Goal: Task Accomplishment & Management: Manage account settings

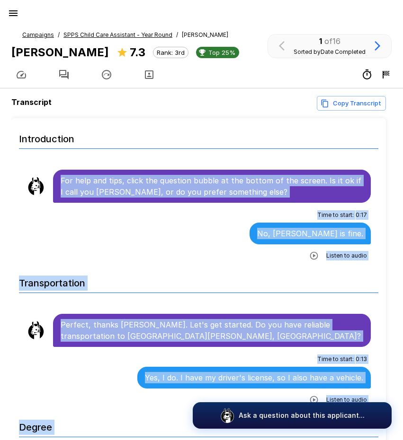
click at [13, 15] on icon "button" at bounding box center [13, 13] width 11 height 11
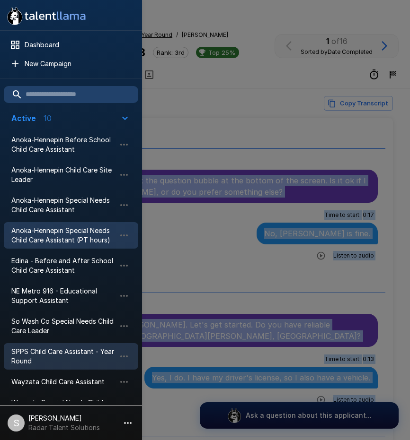
click at [69, 236] on span "Anoka-Hennepin Special Needs Child Care Assistant (PT hours)" at bounding box center [63, 235] width 104 height 19
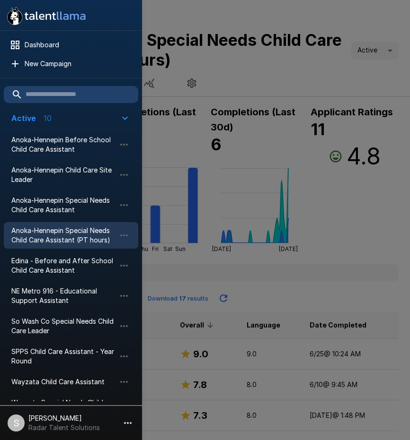
click at [374, 224] on div at bounding box center [205, 220] width 410 height 440
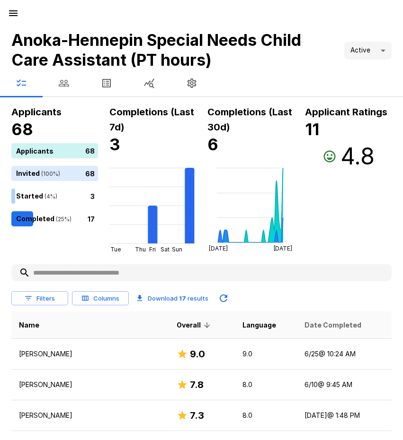
click at [310, 324] on span "Date Completed" at bounding box center [332, 325] width 57 height 11
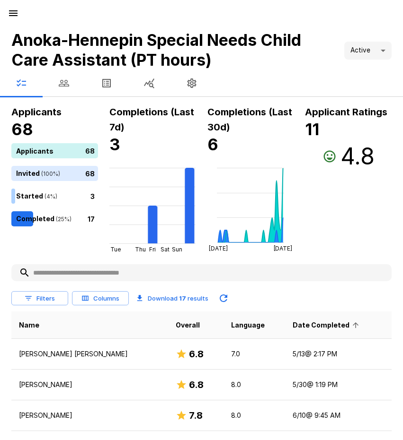
click at [308, 323] on span "Date Completed" at bounding box center [326, 325] width 69 height 11
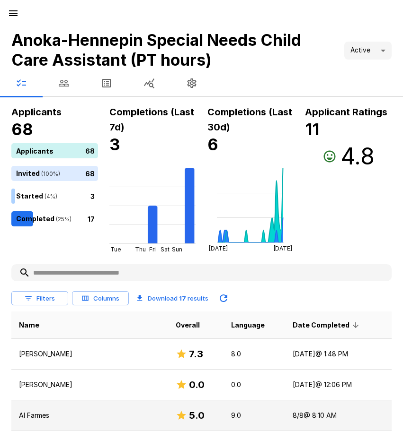
click at [35, 418] on p "Al Farmes" at bounding box center [89, 415] width 141 height 9
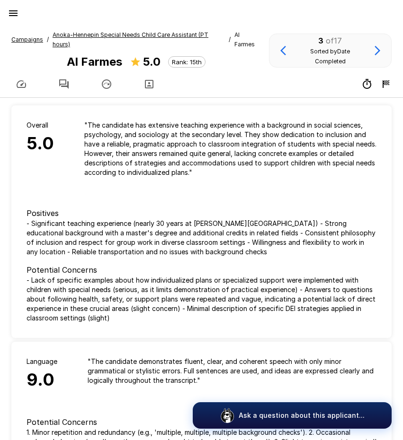
click at [68, 79] on icon "button" at bounding box center [63, 83] width 9 height 9
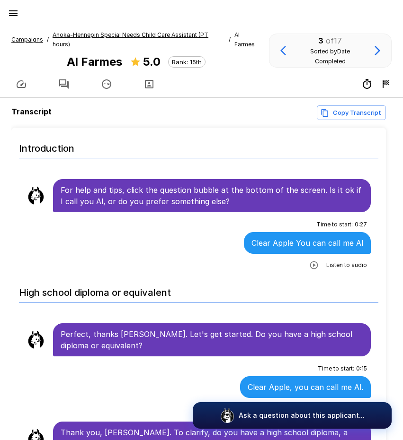
click at [309, 261] on icon "button" at bounding box center [313, 265] width 9 height 9
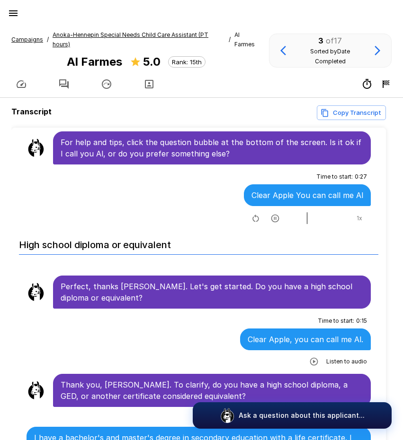
scroll to position [47, 0]
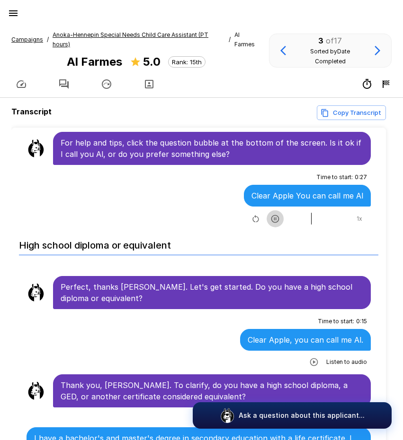
click at [271, 215] on icon "button" at bounding box center [275, 219] width 8 height 8
drag, startPoint x: 303, startPoint y: 211, endPoint x: 252, endPoint y: 212, distance: 51.6
click at [252, 212] on div "1 x" at bounding box center [307, 218] width 118 height 15
click at [270, 214] on icon "button" at bounding box center [274, 218] width 9 height 9
click at [251, 214] on icon "button" at bounding box center [255, 218] width 9 height 9
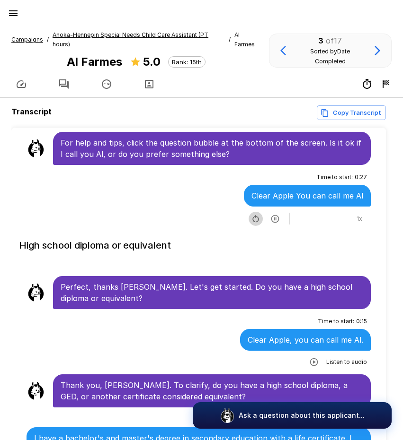
click at [251, 214] on icon "button" at bounding box center [255, 218] width 9 height 9
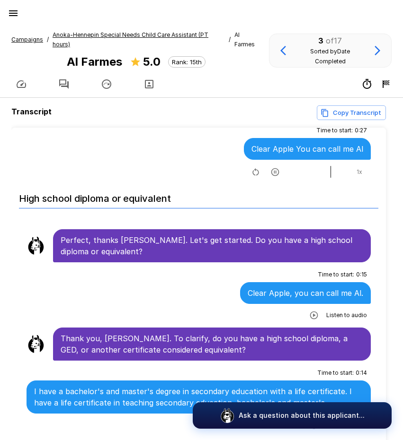
scroll to position [95, 0]
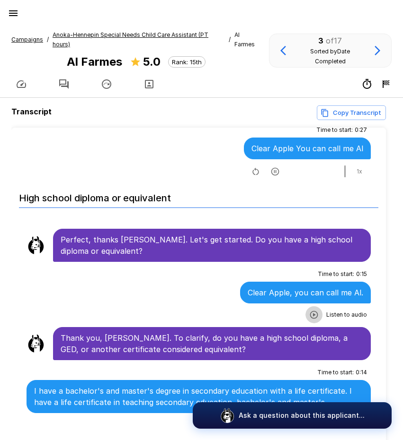
click at [310, 311] on icon "button" at bounding box center [314, 315] width 8 height 8
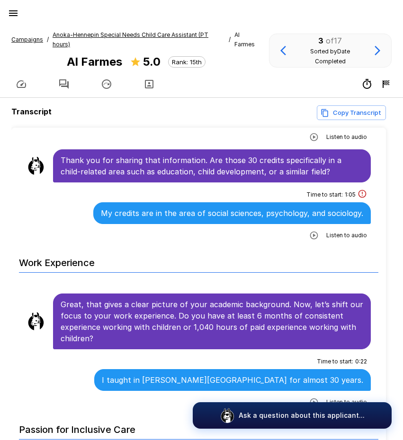
scroll to position [615, 0]
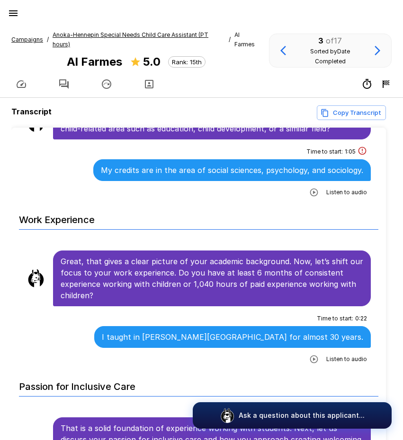
click at [88, 29] on div "Campaigns / Anoka-Hennepin Special Needs Child Care Assistant (PT hours) / Al F…" at bounding box center [201, 60] width 403 height 75
click at [108, 34] on u "Anoka-Hennepin Special Needs Child Care Assistant (PT hours)" at bounding box center [131, 39] width 156 height 17
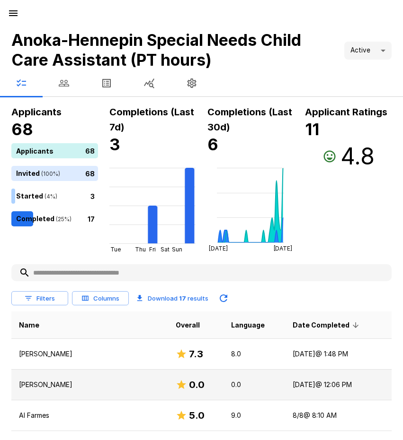
click at [52, 384] on p "[PERSON_NAME]" at bounding box center [89, 384] width 141 height 9
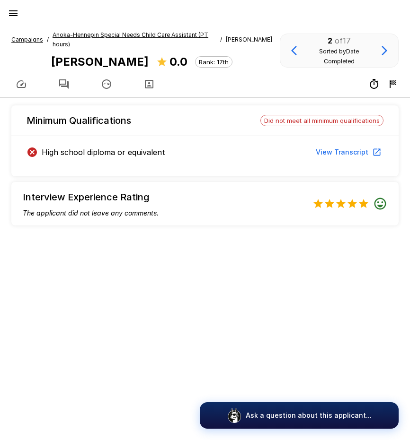
click at [76, 34] on u "Anoka-Hennepin Special Needs Child Care Assistant (PT hours)" at bounding box center [131, 39] width 156 height 17
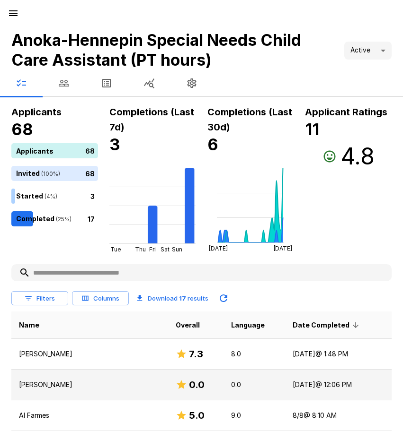
click at [48, 385] on p "[PERSON_NAME]" at bounding box center [89, 384] width 141 height 9
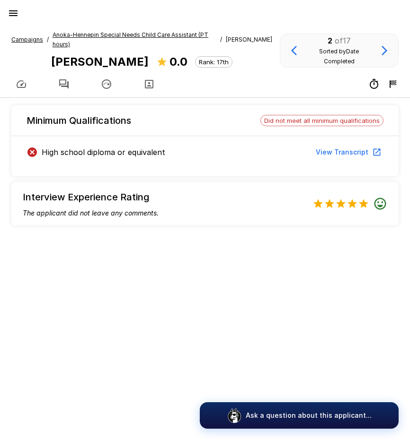
click at [64, 86] on icon "button" at bounding box center [63, 84] width 11 height 11
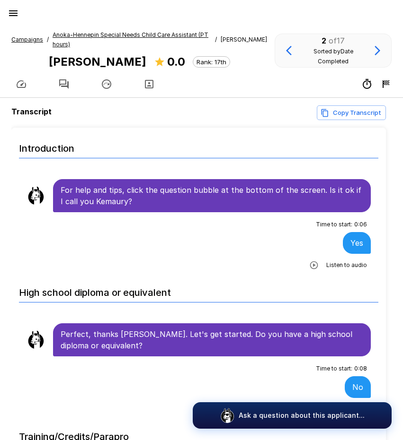
click at [68, 33] on u "Anoka-Hennepin Special Needs Child Care Assistant (PT hours)" at bounding box center [131, 39] width 156 height 17
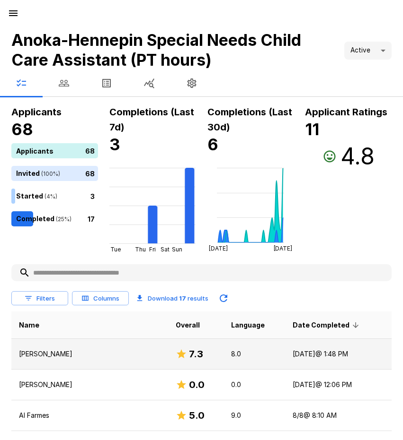
click at [41, 348] on td "[PERSON_NAME]" at bounding box center [89, 354] width 157 height 31
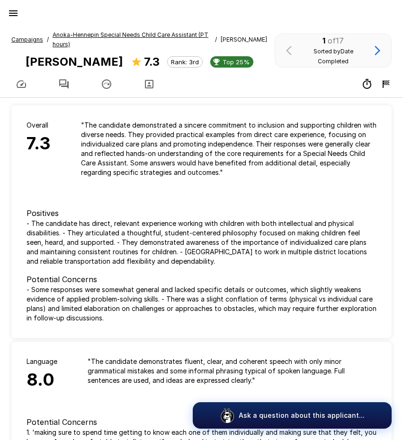
click at [61, 82] on icon "button" at bounding box center [63, 84] width 11 height 11
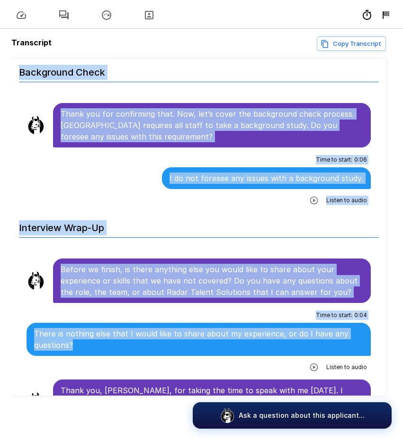
scroll to position [70, 0]
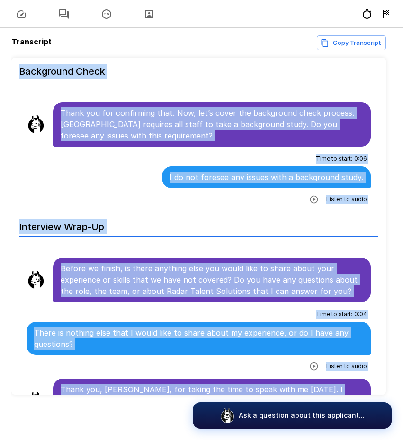
drag, startPoint x: 61, startPoint y: 187, endPoint x: 299, endPoint y: 380, distance: 306.4
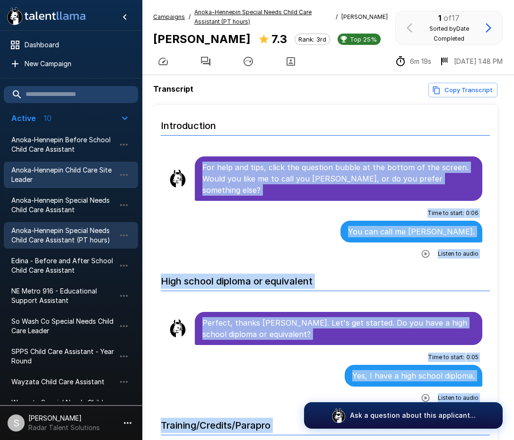
click at [45, 166] on span "Anoka-Hennepin Child Care Site Leader" at bounding box center [63, 175] width 104 height 19
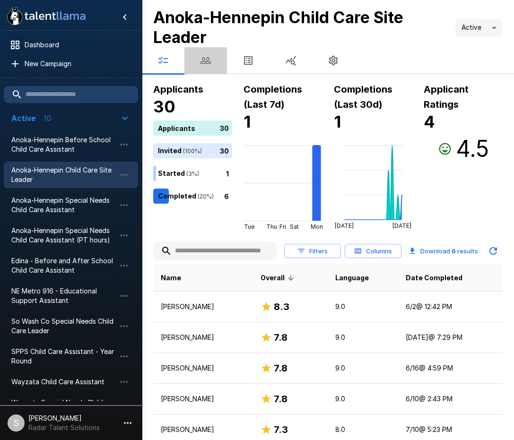
click at [209, 61] on icon "button" at bounding box center [205, 60] width 11 height 11
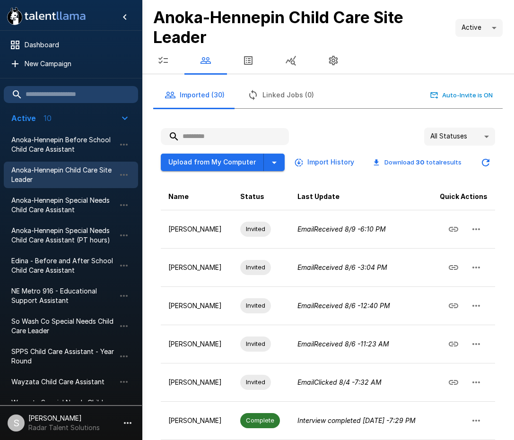
click at [206, 132] on input "text" at bounding box center [225, 136] width 128 height 17
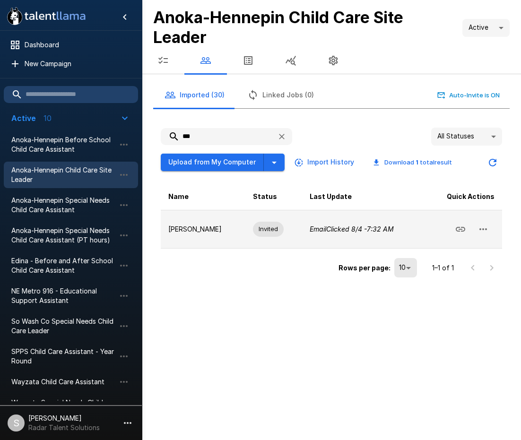
type input "***"
click at [483, 230] on icon "button" at bounding box center [483, 229] width 11 height 11
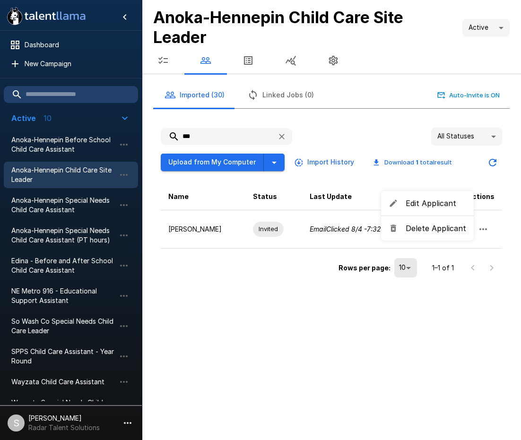
click at [440, 231] on span "Delete Applicant" at bounding box center [436, 228] width 61 height 11
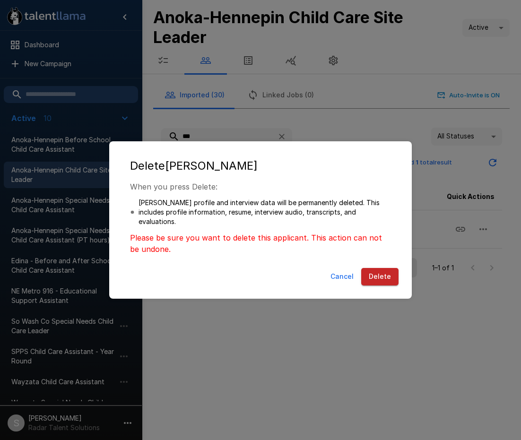
click at [382, 274] on button "Delete" at bounding box center [379, 277] width 37 height 18
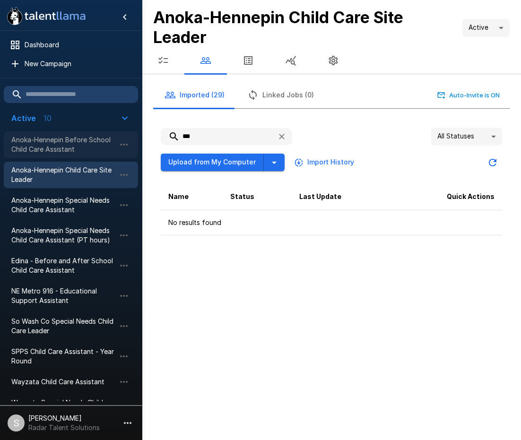
click at [61, 139] on span "Anoka-Hennepin Before School Child Care Assistant" at bounding box center [63, 144] width 104 height 19
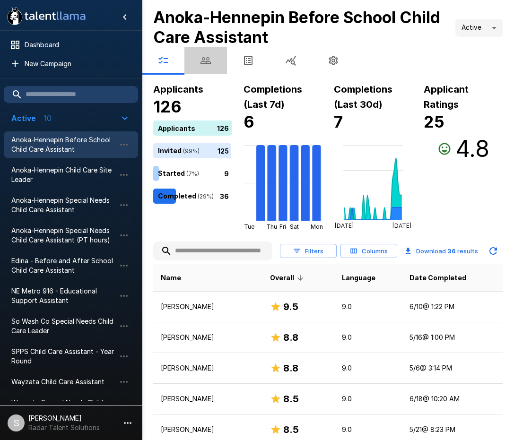
click at [201, 63] on icon "button" at bounding box center [205, 60] width 11 height 11
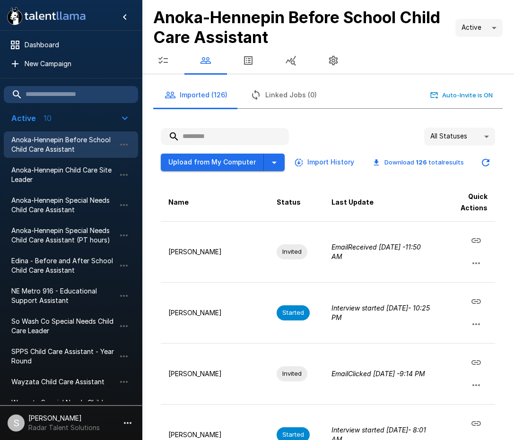
drag, startPoint x: 199, startPoint y: 131, endPoint x: 193, endPoint y: 129, distance: 6.8
click at [198, 131] on input "text" at bounding box center [225, 136] width 128 height 17
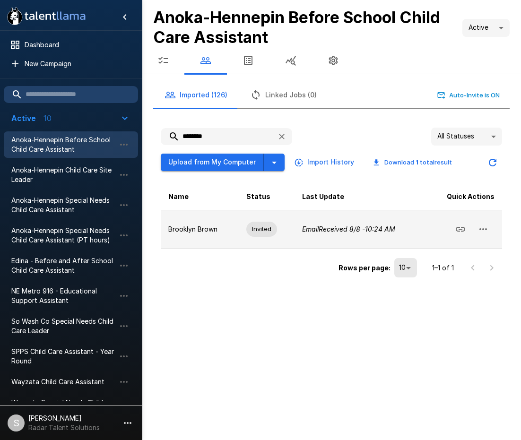
type input "********"
click at [488, 229] on icon "button" at bounding box center [483, 229] width 11 height 11
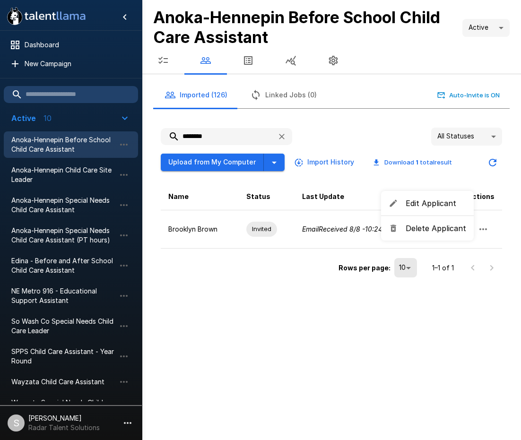
click at [438, 230] on span "Delete Applicant" at bounding box center [436, 228] width 61 height 11
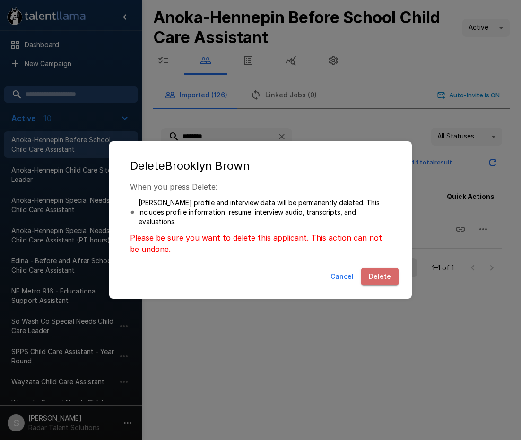
click at [388, 271] on button "Delete" at bounding box center [379, 277] width 37 height 18
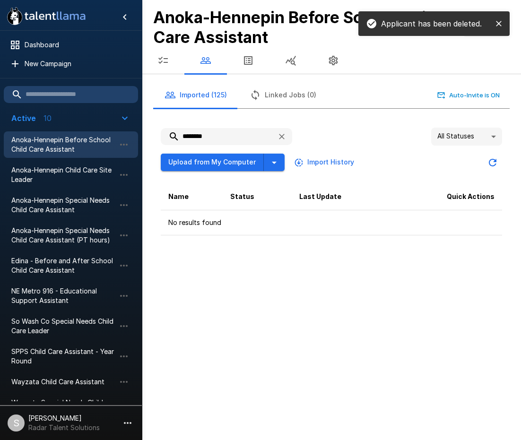
click at [521, 86] on html ".st0{fill:#FFFFFF;} .st1{fill:#76a4ed;} Dashboard New Campaign Active 10 Anoka-…" at bounding box center [260, 220] width 521 height 440
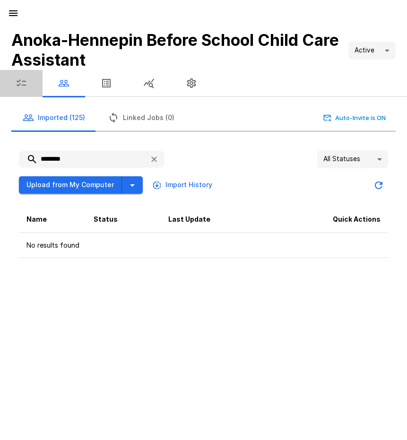
click at [20, 87] on icon "button" at bounding box center [21, 83] width 11 height 11
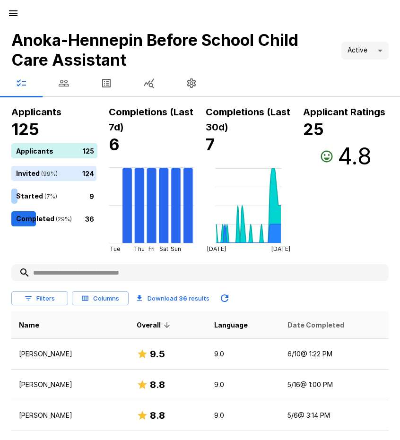
click at [318, 327] on span "Date Completed" at bounding box center [316, 325] width 57 height 11
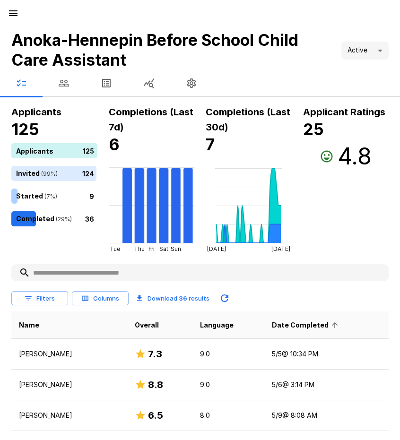
click at [310, 326] on span "Date Completed" at bounding box center [306, 325] width 69 height 11
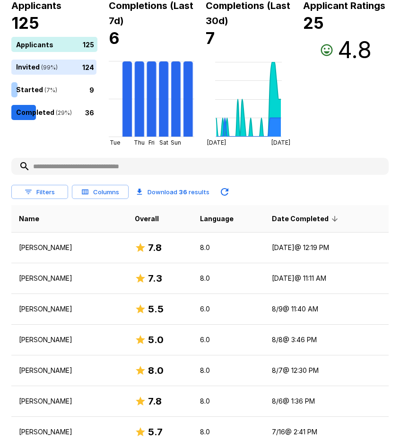
scroll to position [142, 0]
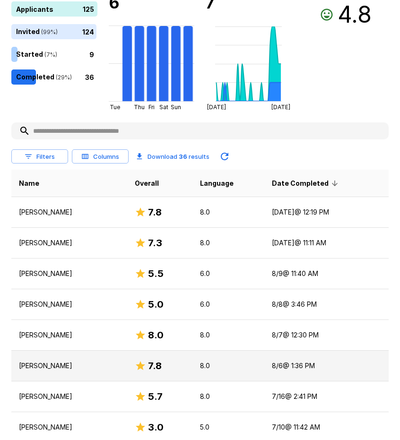
click at [39, 366] on p "[PERSON_NAME]" at bounding box center [69, 365] width 101 height 9
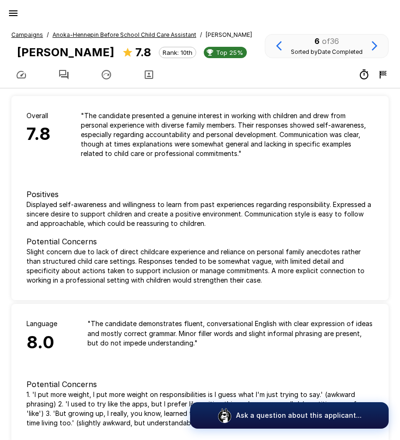
click at [65, 73] on icon "button" at bounding box center [63, 74] width 11 height 11
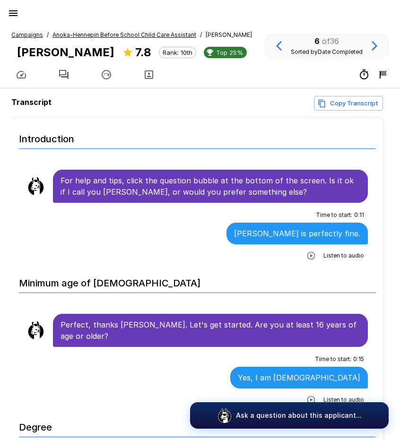
click at [26, 32] on u "Campaigns" at bounding box center [27, 34] width 32 height 7
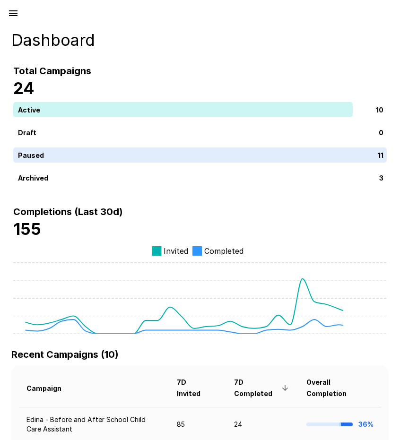
click at [11, 9] on icon "button" at bounding box center [13, 13] width 11 height 11
